Goal: Check status: Check status

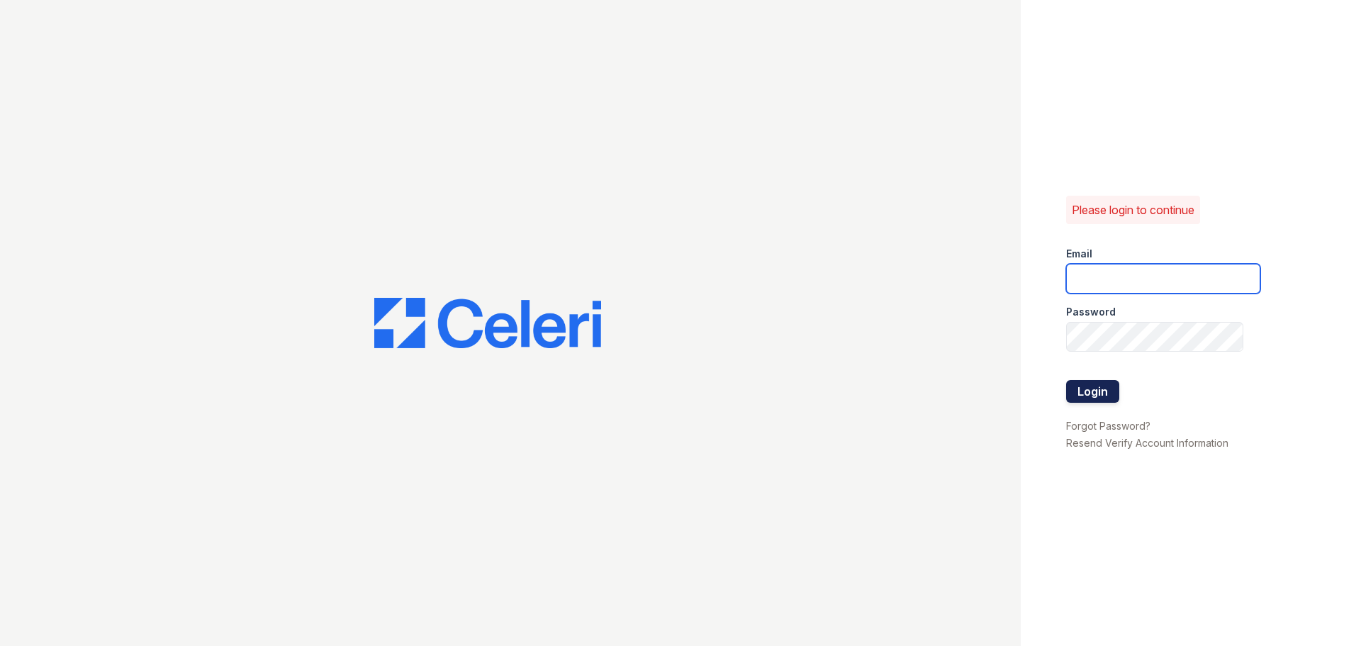
type input "arriveodentonsouth@trinity-pm.com"
click at [1100, 388] on button "Login" at bounding box center [1092, 391] width 53 height 23
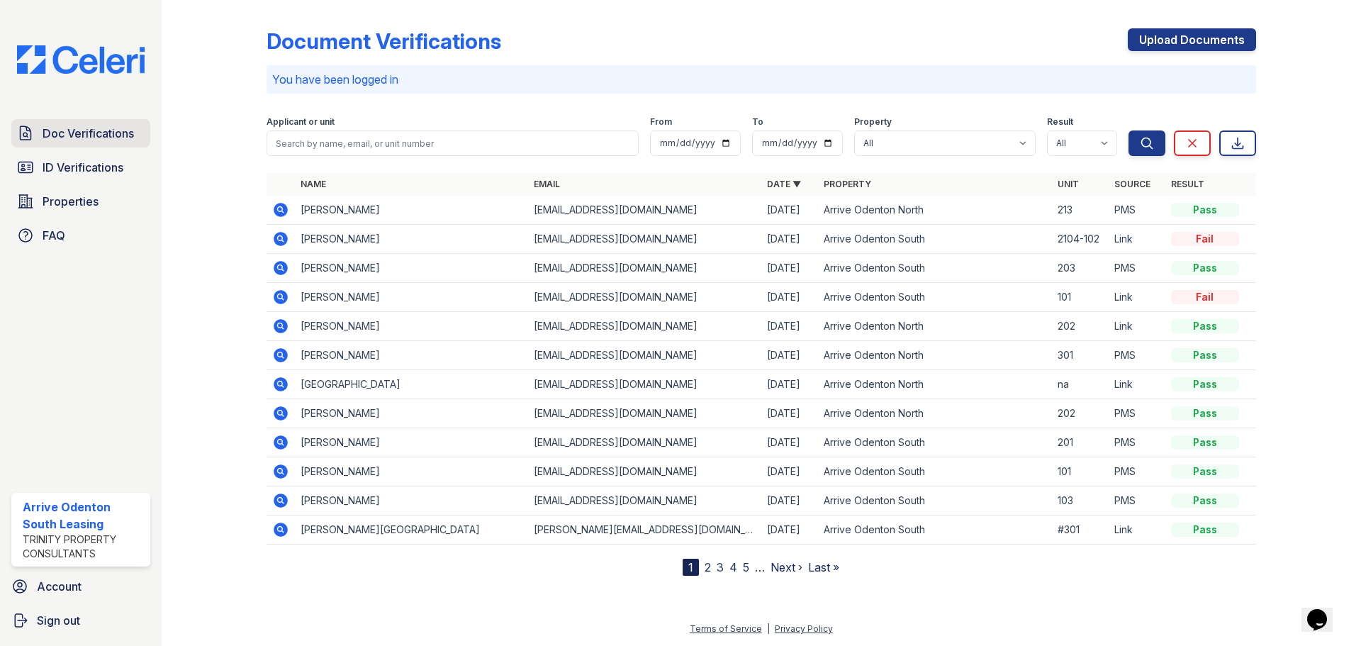
click at [69, 138] on span "Doc Verifications" at bounding box center [88, 133] width 91 height 17
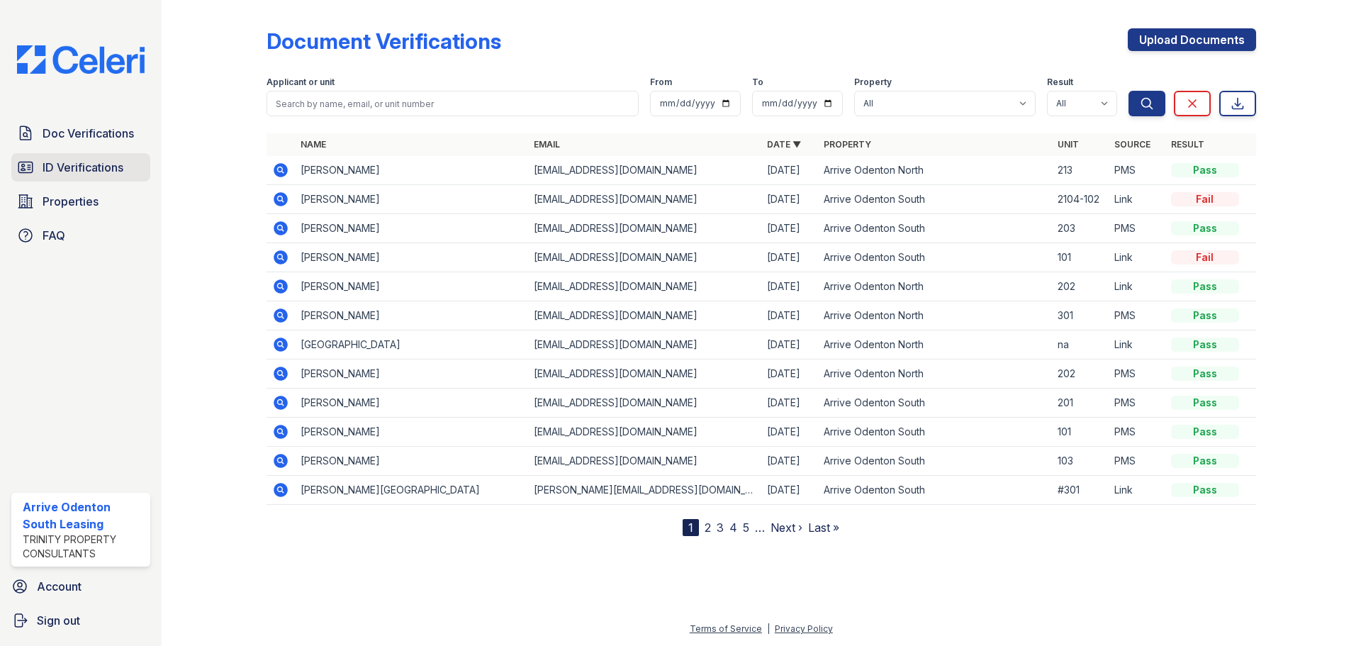
click at [75, 162] on span "ID Verifications" at bounding box center [83, 167] width 81 height 17
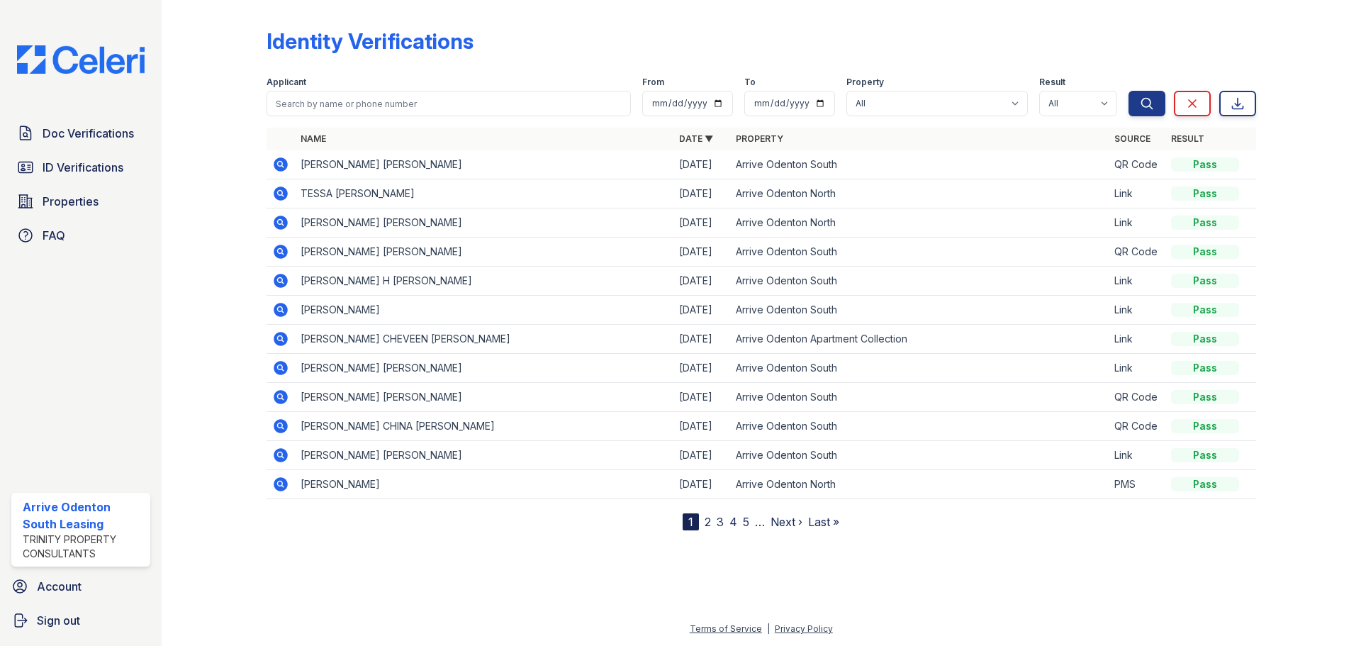
click at [281, 164] on icon at bounding box center [280, 164] width 4 height 4
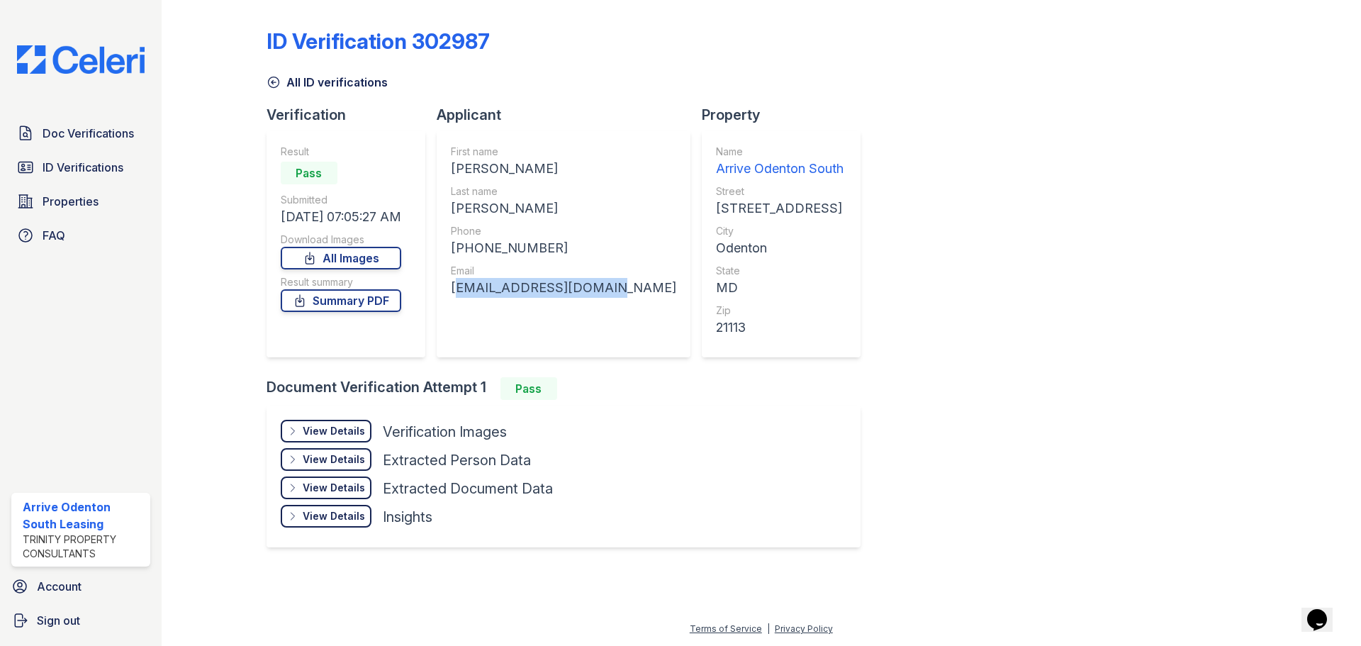
drag, startPoint x: 452, startPoint y: 279, endPoint x: 610, endPoint y: 279, distance: 158.8
click at [610, 279] on div "First name [PERSON_NAME] Last name [PERSON_NAME] Phone [PHONE_NUMBER] Email [EM…" at bounding box center [564, 243] width 254 height 227
copy div "[EMAIL_ADDRESS][DOMAIN_NAME]"
